Goal: Information Seeking & Learning: Learn about a topic

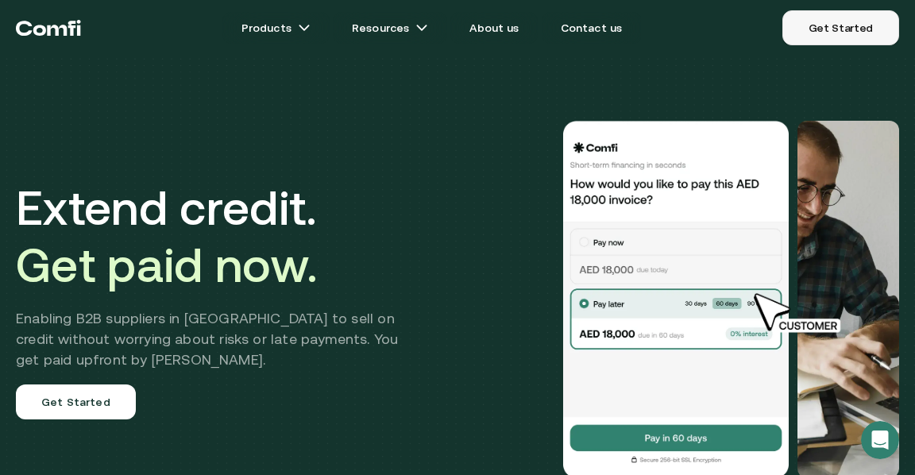
click at [851, 13] on link "Get Started" at bounding box center [840, 27] width 117 height 35
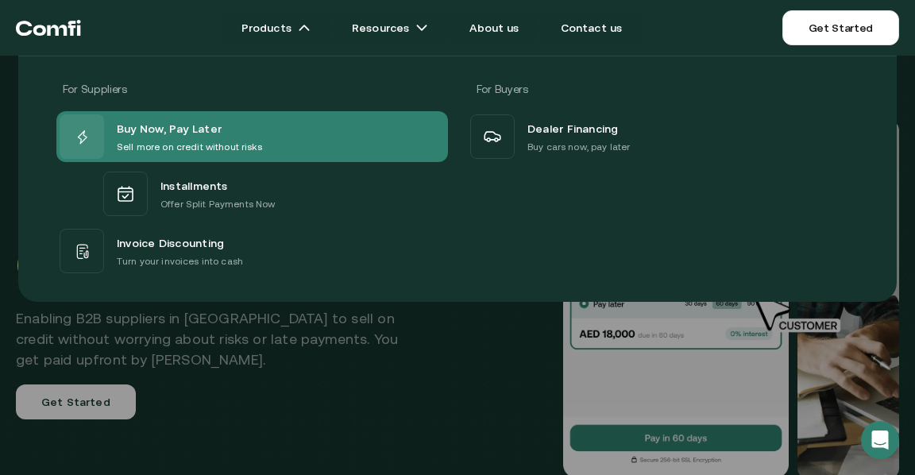
click at [167, 140] on p "Sell more on credit without risks" at bounding box center [189, 147] width 145 height 16
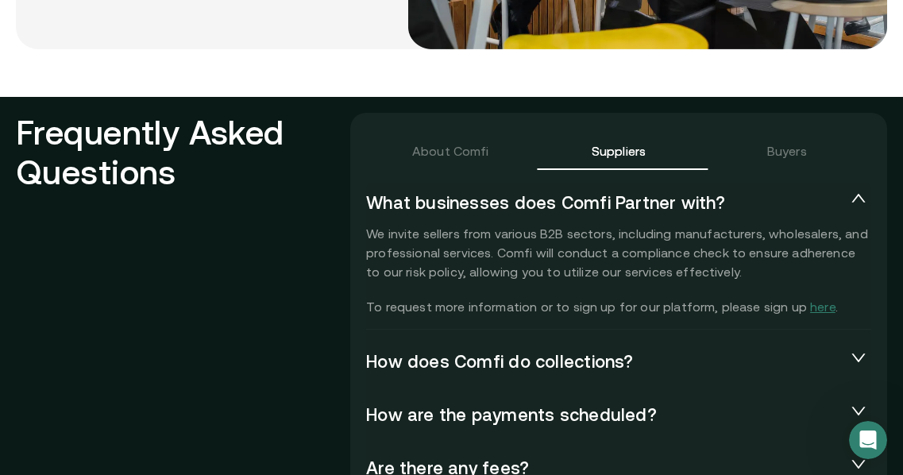
scroll to position [3392, 0]
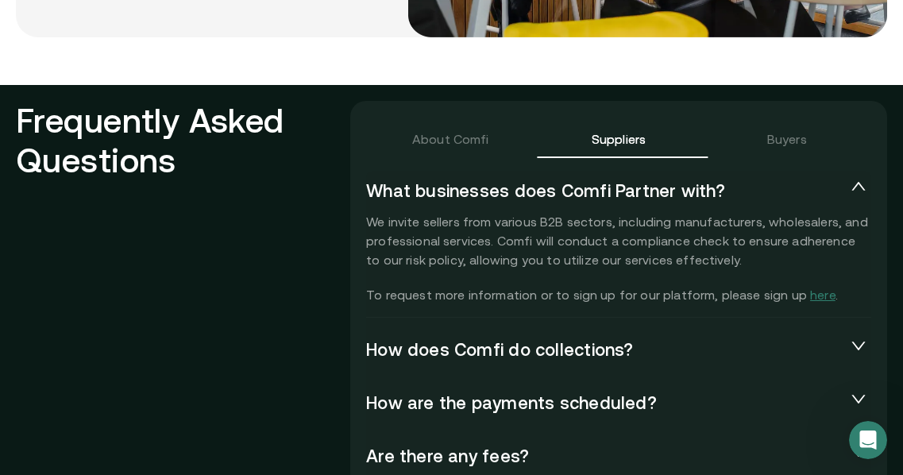
click at [686, 339] on span "How does Comfi do collections?" at bounding box center [606, 350] width 480 height 22
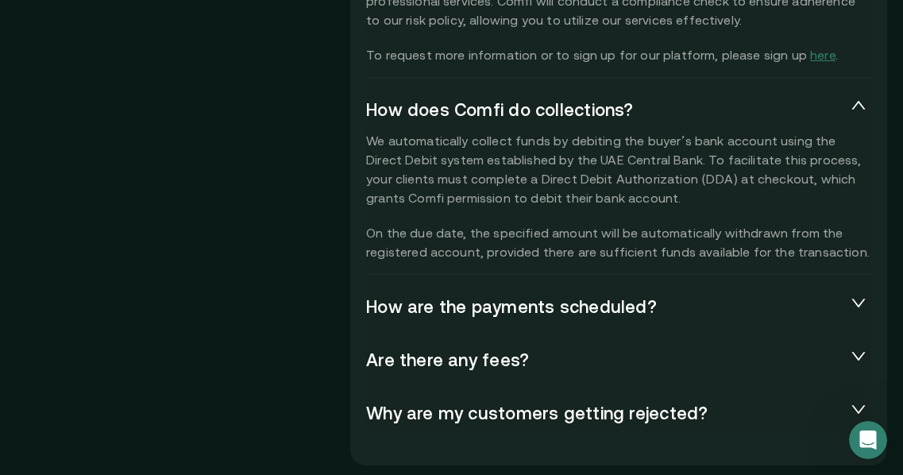
scroll to position [3634, 0]
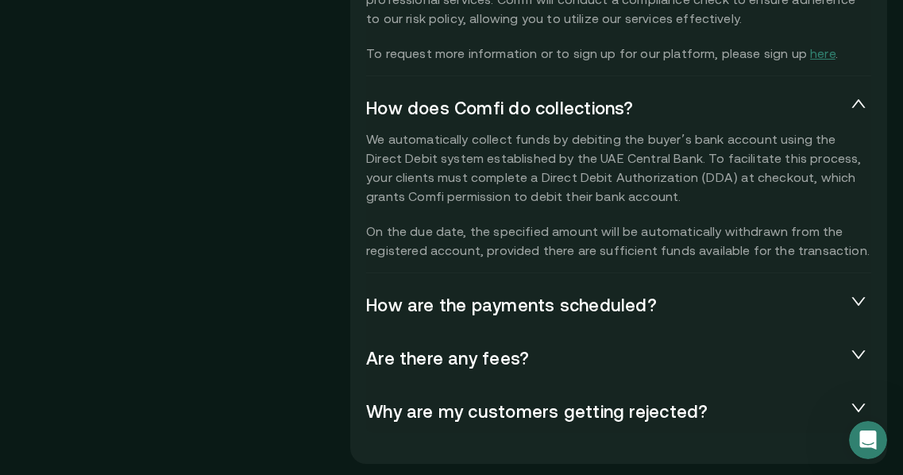
click at [632, 295] on span "How are the payments scheduled?" at bounding box center [606, 306] width 480 height 22
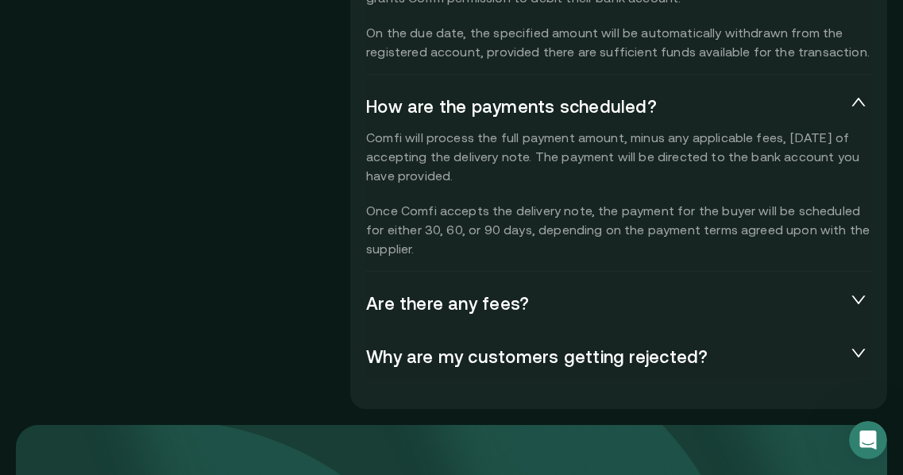
scroll to position [3835, 0]
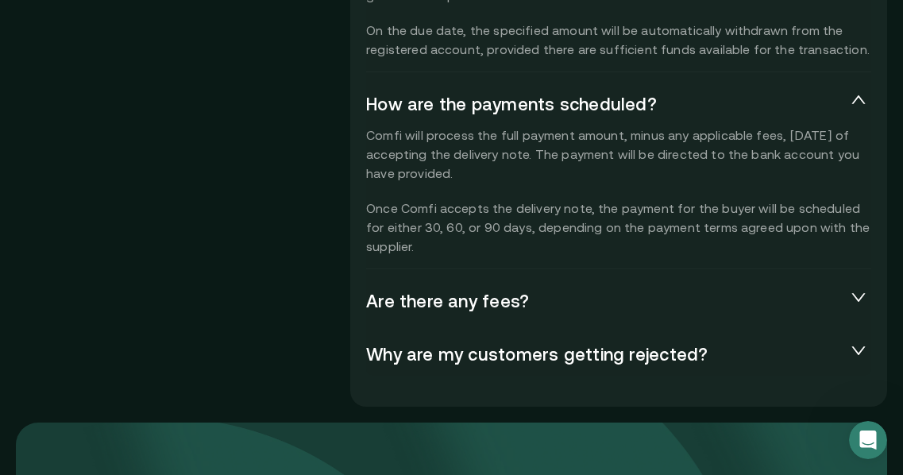
click at [674, 294] on div "Are there any fees?" at bounding box center [618, 301] width 505 height 41
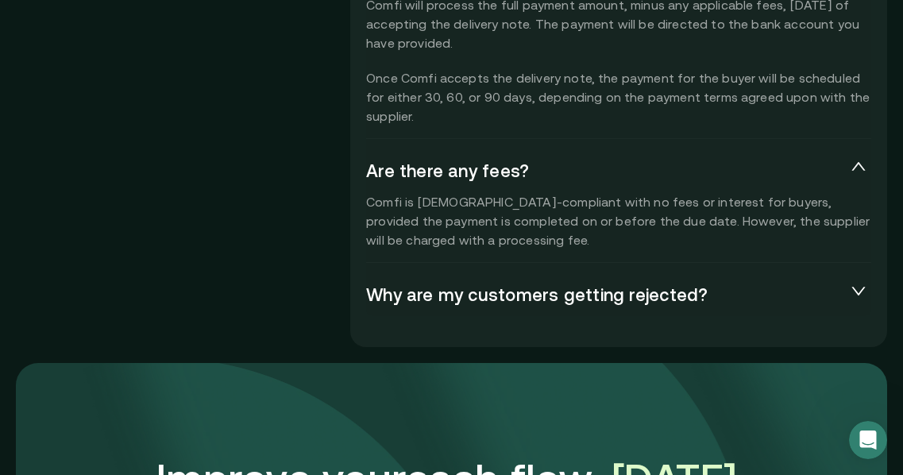
scroll to position [3974, 0]
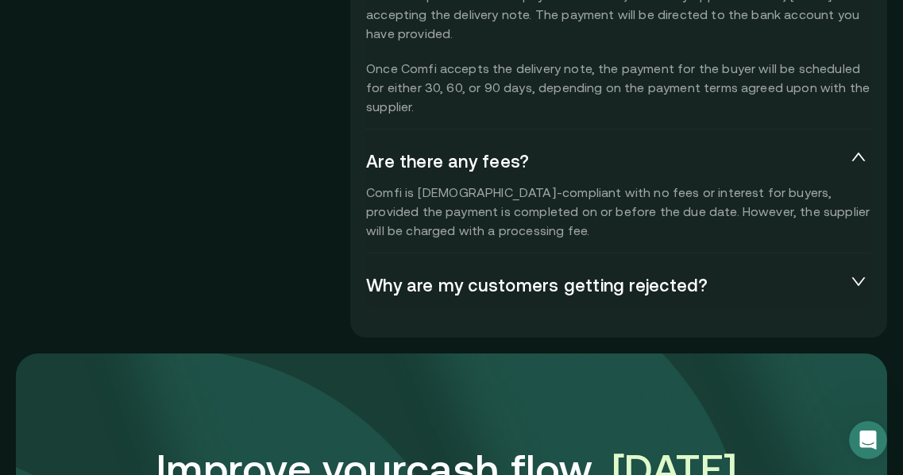
click at [594, 275] on span "Why are my customers getting rejected?" at bounding box center [606, 286] width 480 height 22
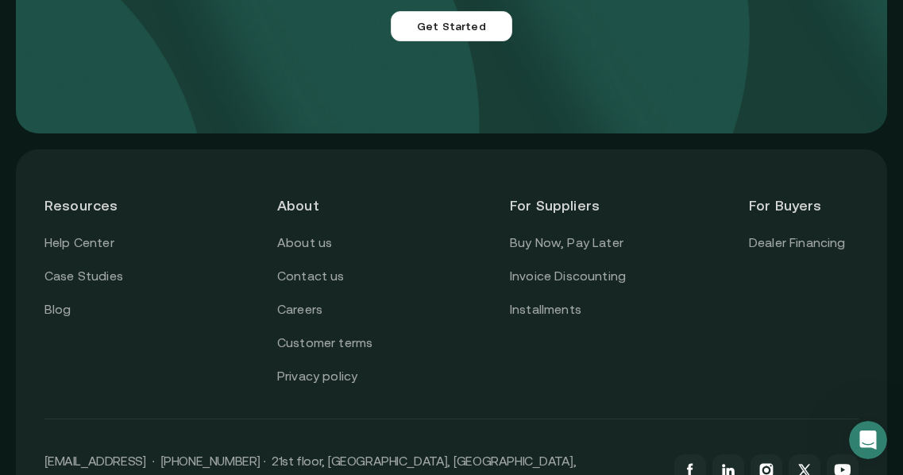
scroll to position [4772, 0]
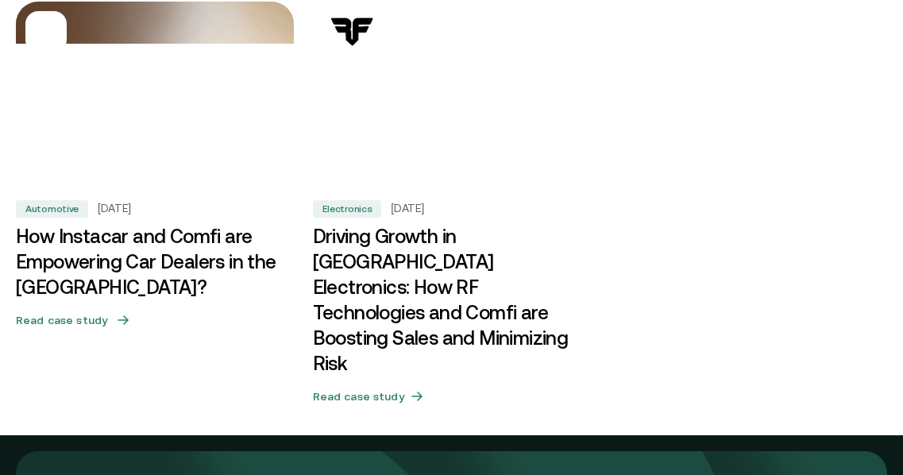
scroll to position [1052, 0]
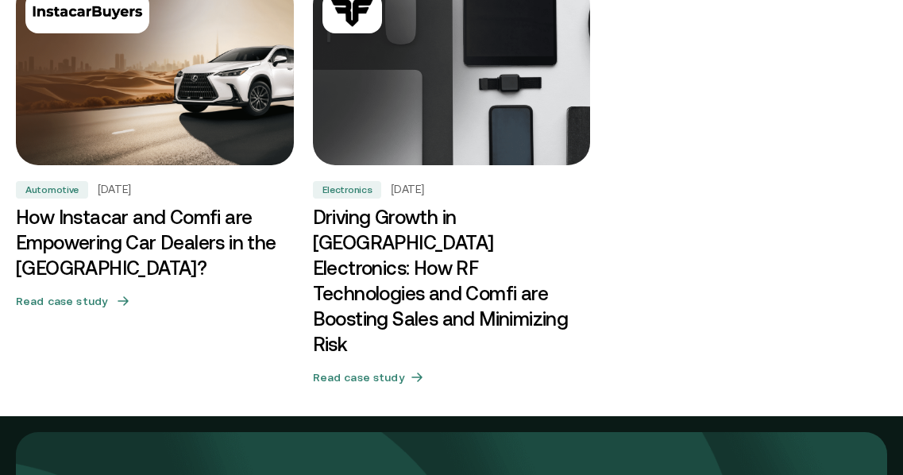
click at [91, 309] on h5 "Read case study" at bounding box center [61, 301] width 91 height 16
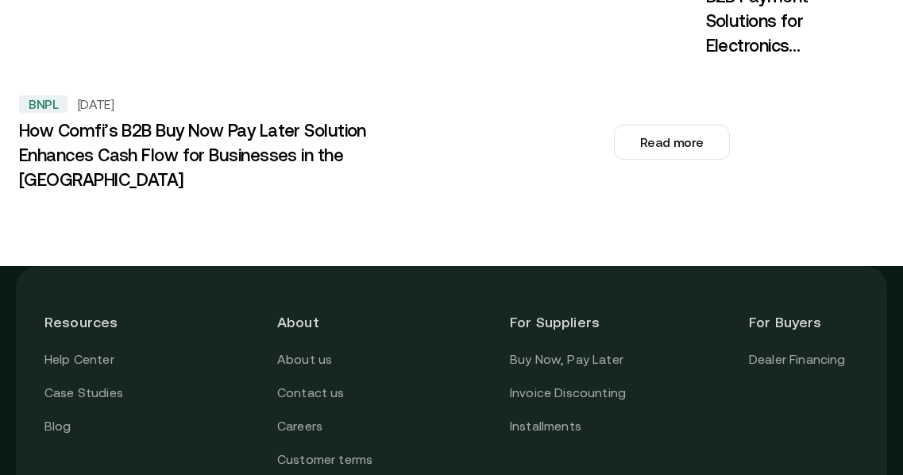
scroll to position [2600, 0]
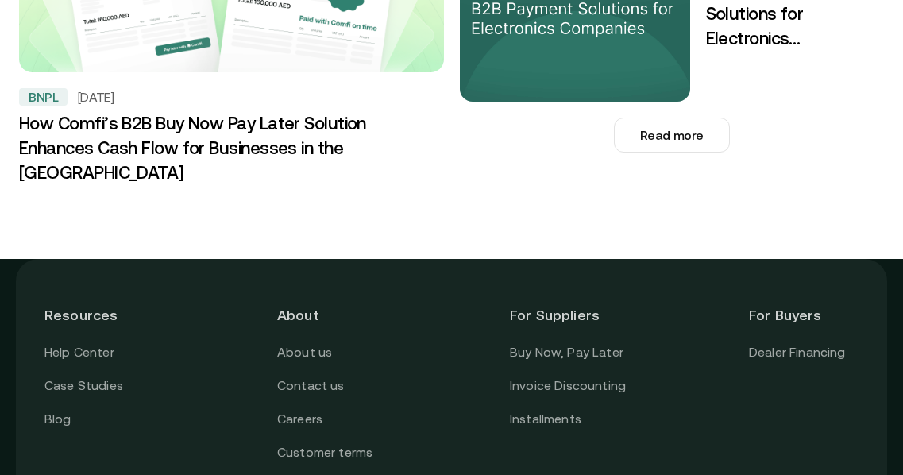
click at [314, 347] on div "About us Contact us Careers Customer terms Privacy policy" at bounding box center [332, 419] width 110 height 154
click at [313, 409] on link "Careers" at bounding box center [299, 419] width 45 height 21
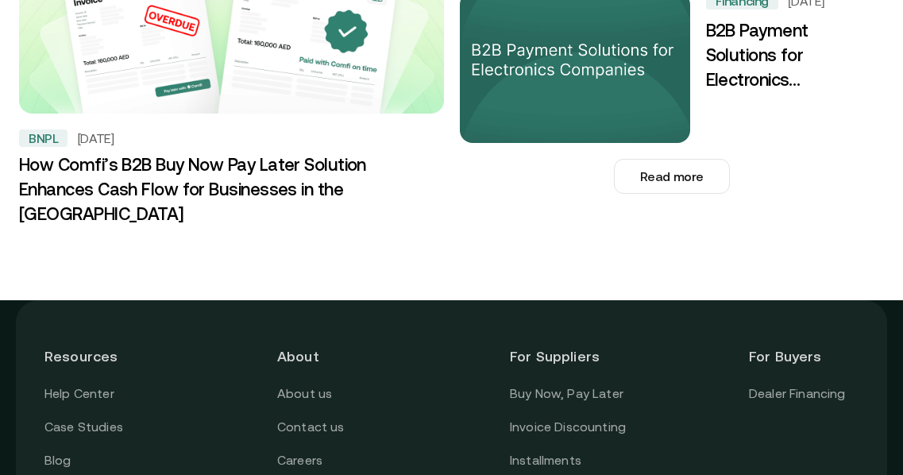
scroll to position [2555, 0]
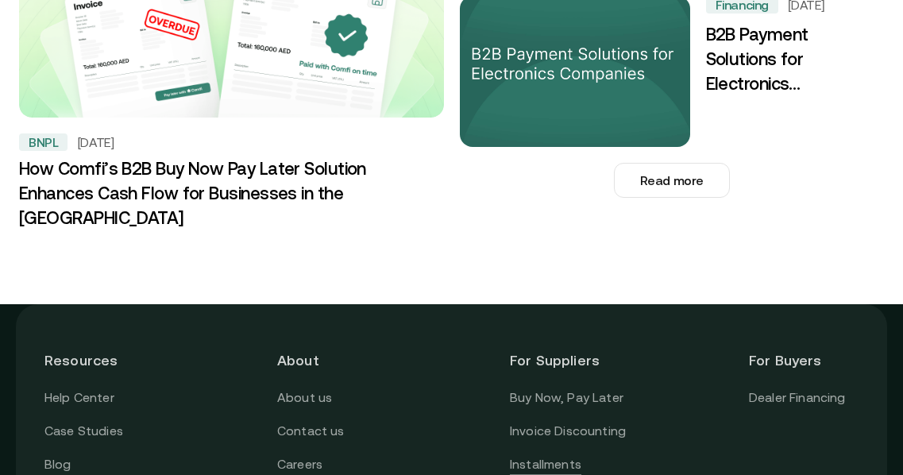
click at [568, 454] on link "Installments" at bounding box center [545, 464] width 71 height 21
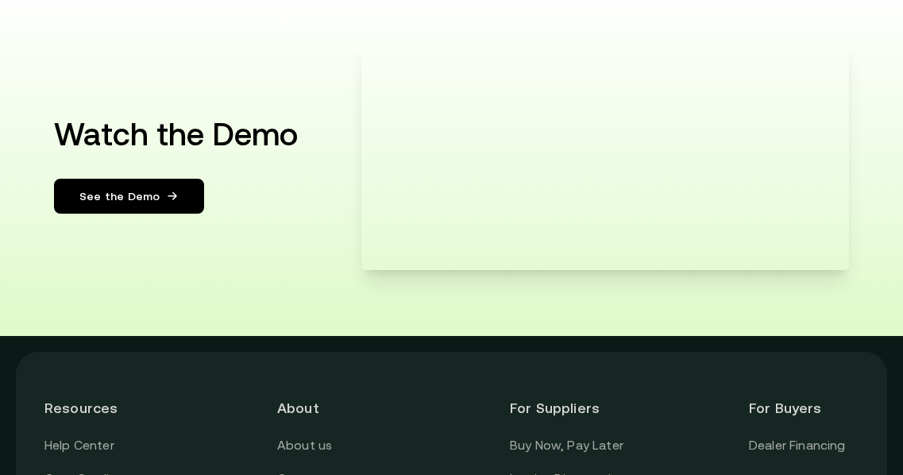
scroll to position [2737, 0]
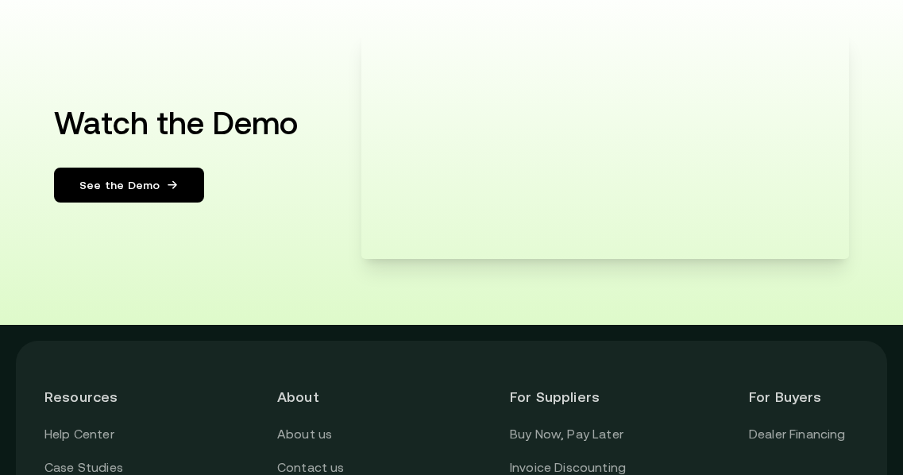
click at [152, 192] on span "See the Demo" at bounding box center [119, 185] width 80 height 16
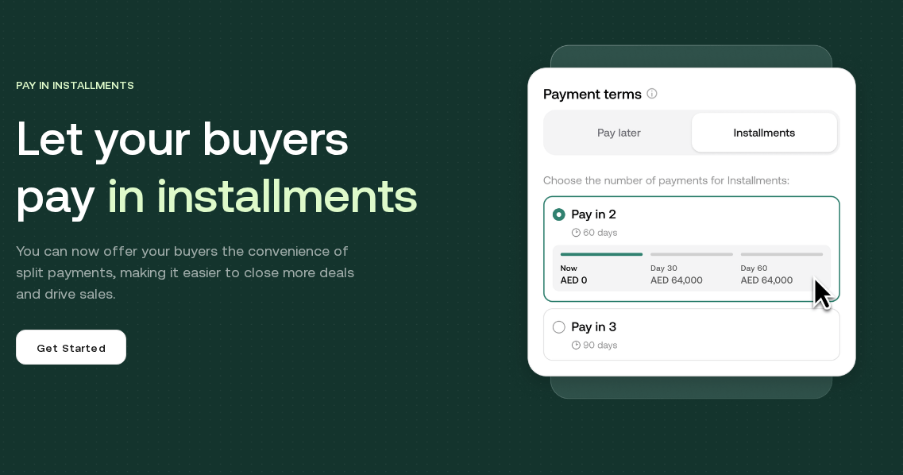
scroll to position [0, 0]
